Goal: Obtain resource: Download file/media

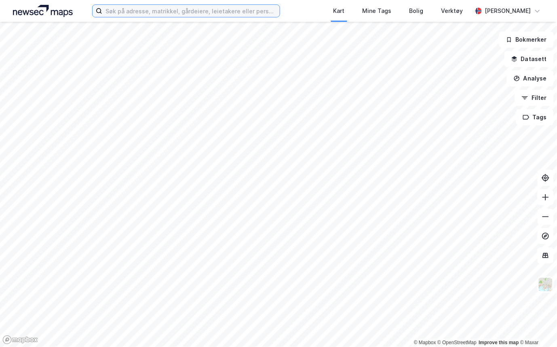
click at [200, 13] on input at bounding box center [190, 11] width 177 height 12
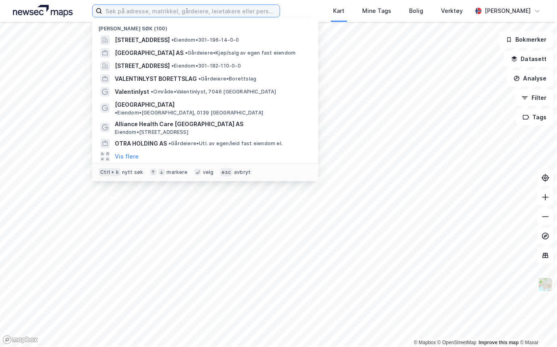
paste input "[GEOGRAPHIC_DATA] AS"
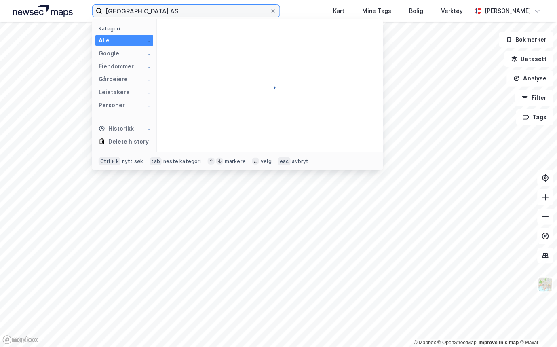
type input "[GEOGRAPHIC_DATA] AS"
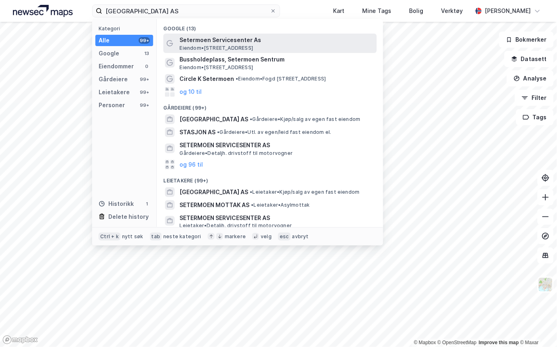
click at [260, 39] on span "Setermoen Servicesenter As" at bounding box center [276, 40] width 194 height 10
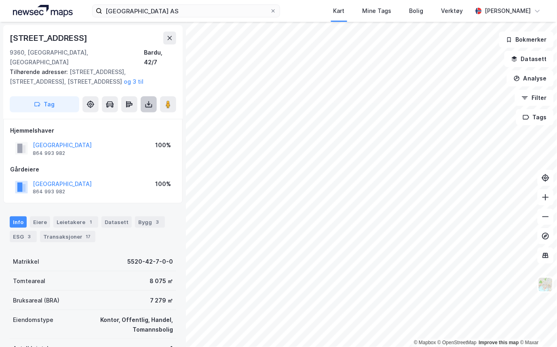
click at [149, 101] on icon at bounding box center [148, 103] width 1 height 4
click at [135, 114] on div "Last ned grunnbok" at bounding box center [114, 120] width 86 height 13
